Goal: Information Seeking & Learning: Learn about a topic

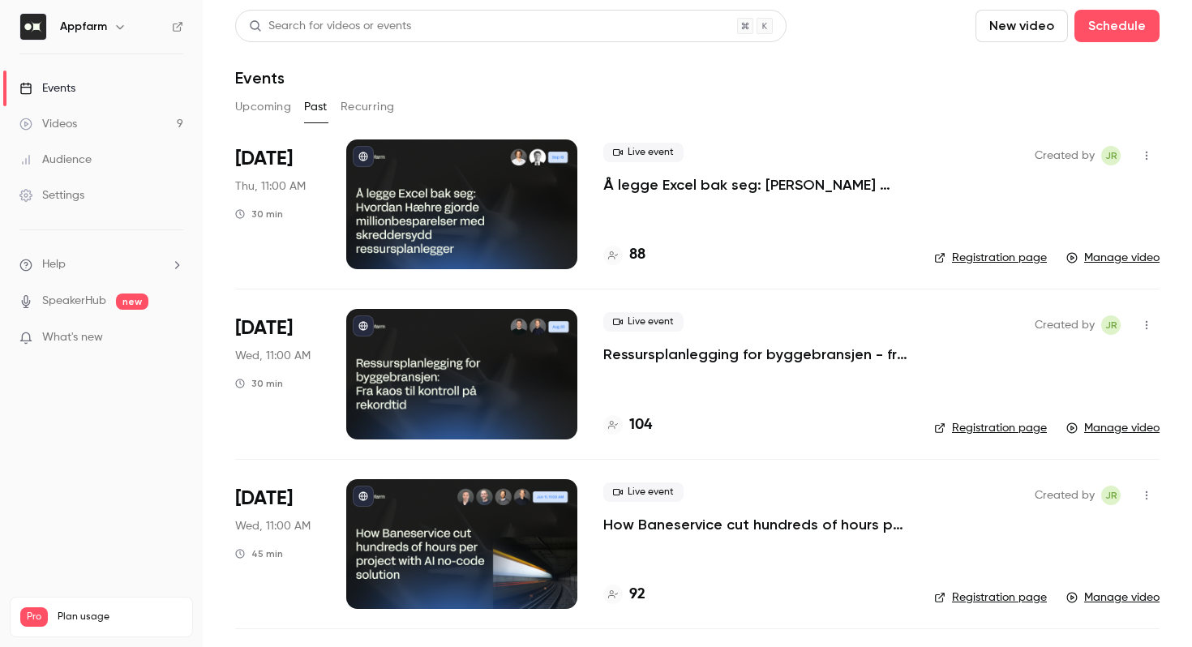
click at [1008, 255] on link "Registration page" at bounding box center [990, 258] width 113 height 16
click at [987, 429] on link "Registration page" at bounding box center [990, 428] width 113 height 16
click at [990, 597] on link "Registration page" at bounding box center [990, 597] width 113 height 16
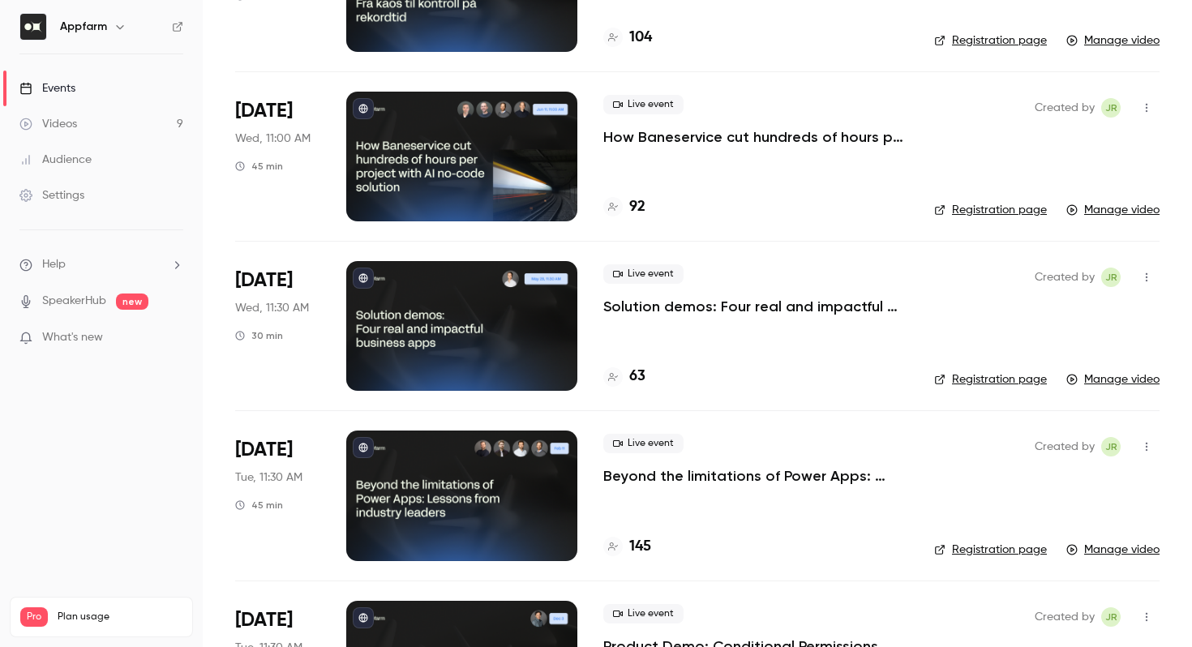
scroll to position [390, 0]
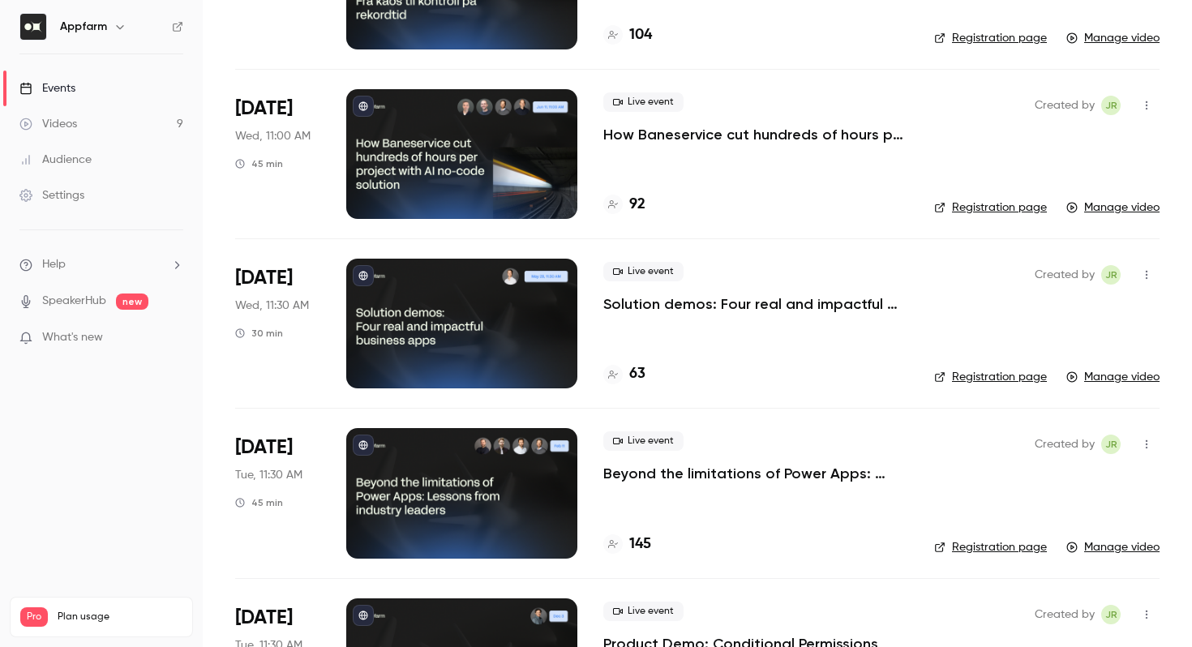
click at [668, 481] on p "Beyond the limitations of Power Apps: Lessons from industry leaders" at bounding box center [755, 473] width 305 height 19
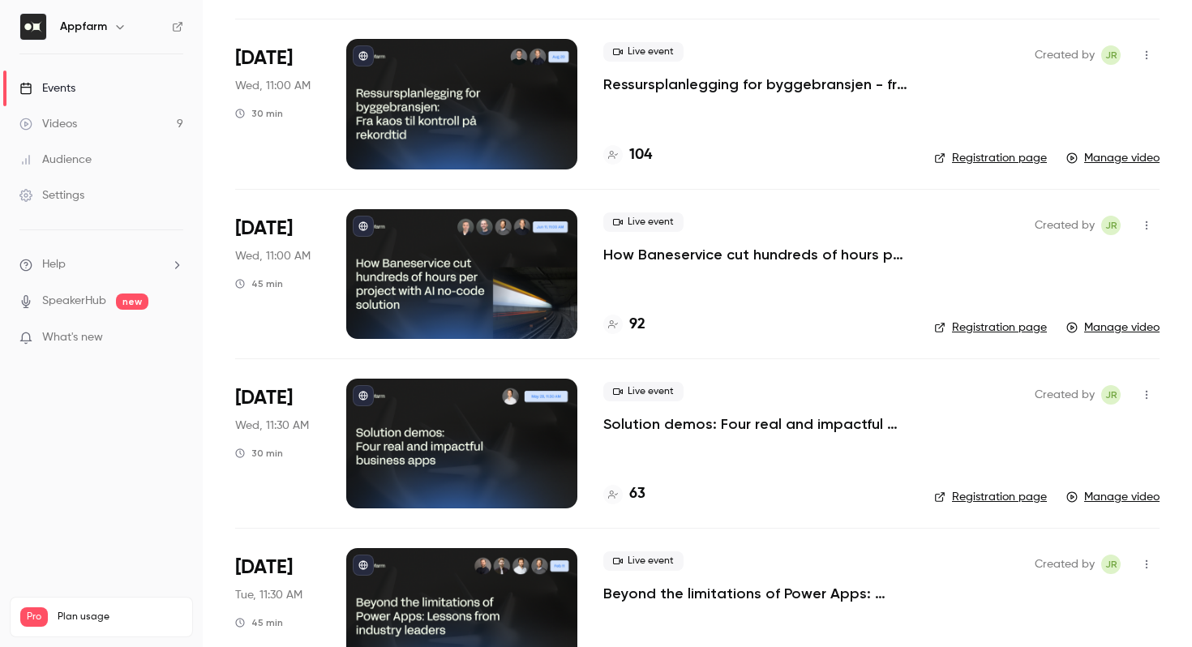
scroll to position [306, 0]
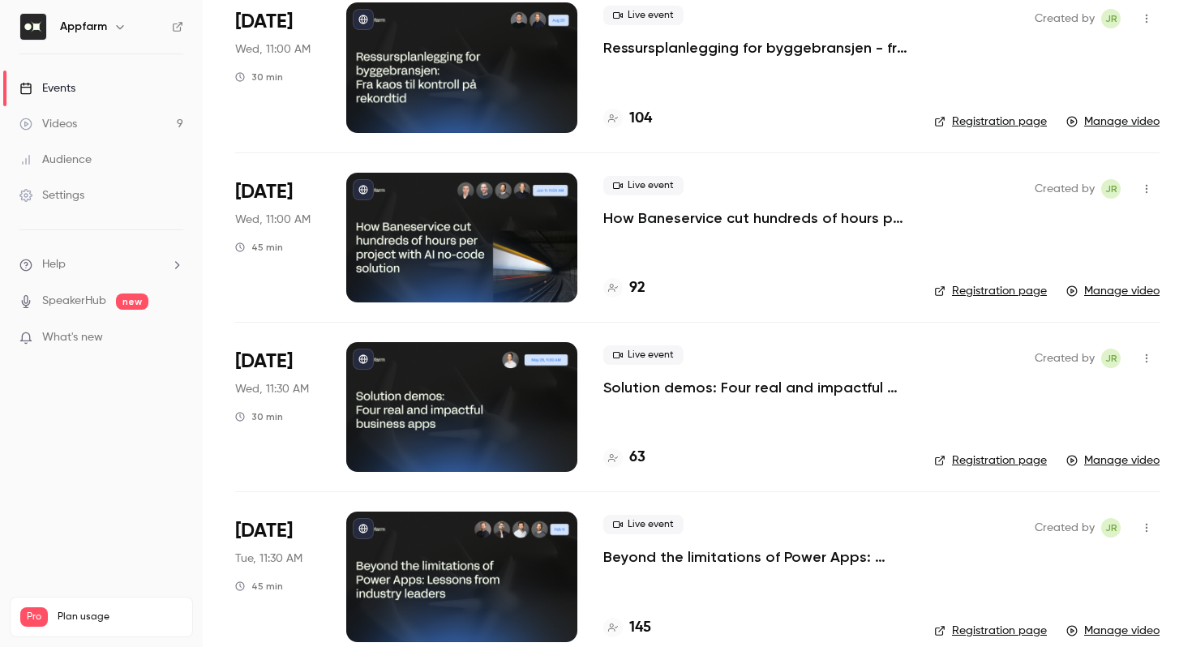
click at [986, 636] on link "Registration page" at bounding box center [990, 631] width 113 height 16
